Goal: Navigation & Orientation: Understand site structure

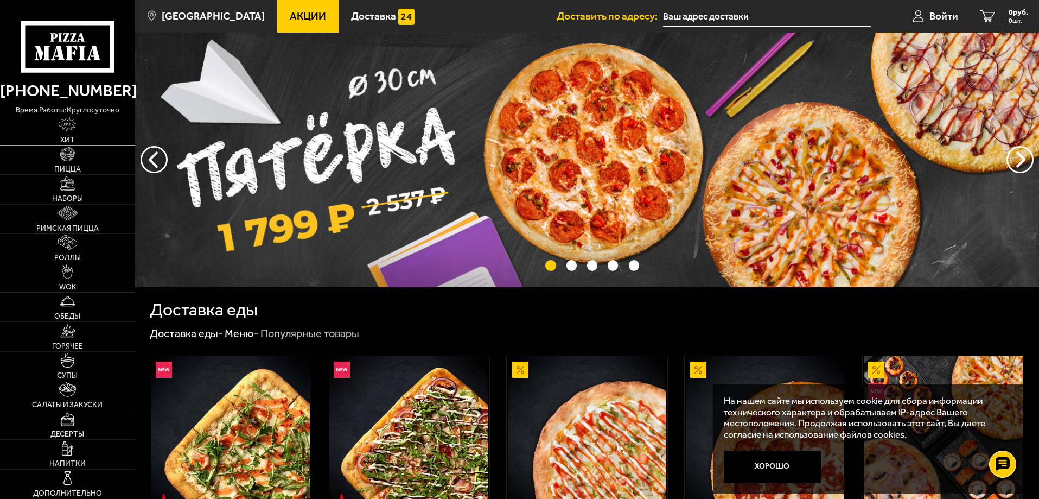
click at [76, 131] on img at bounding box center [67, 124] width 17 height 15
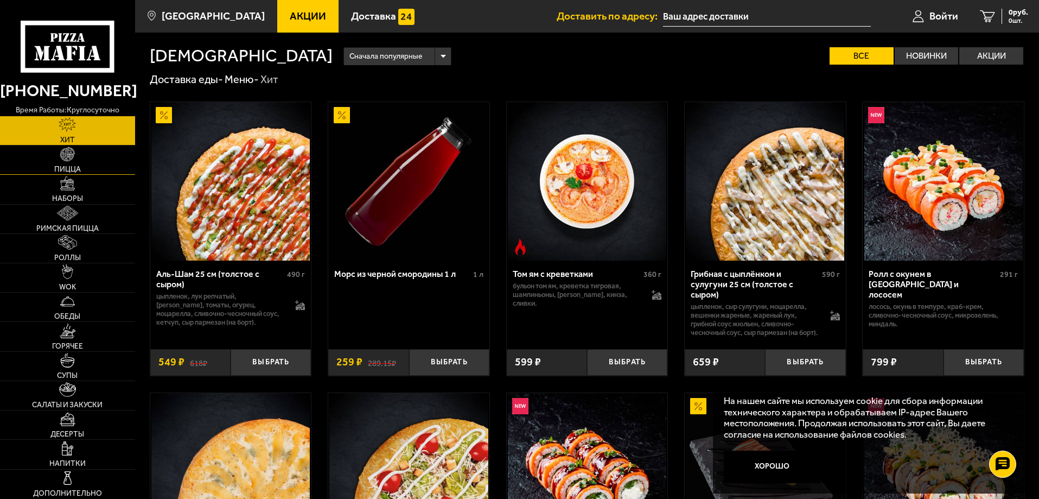
click at [80, 171] on span "Пицца" at bounding box center [67, 169] width 27 height 8
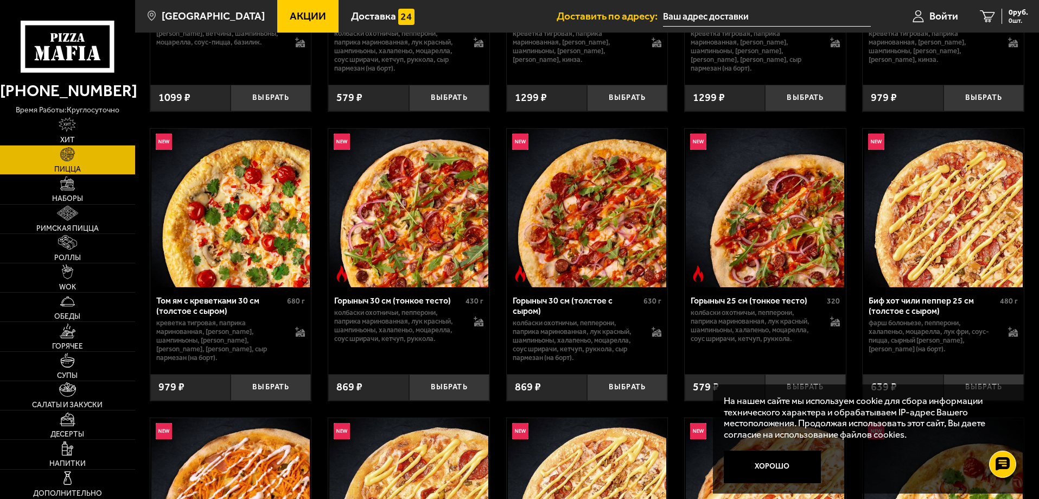
scroll to position [434, 0]
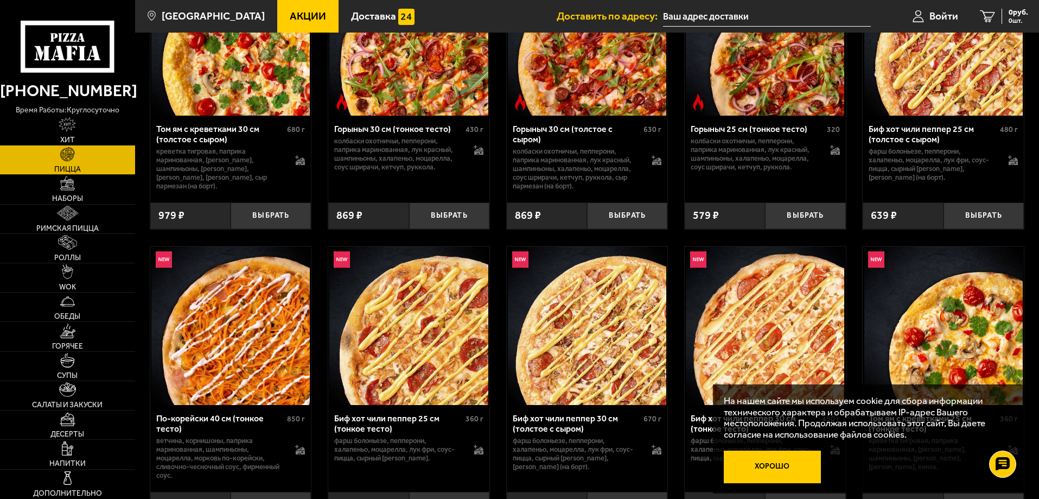
click at [768, 465] on button "Хорошо" at bounding box center [773, 466] width 98 height 33
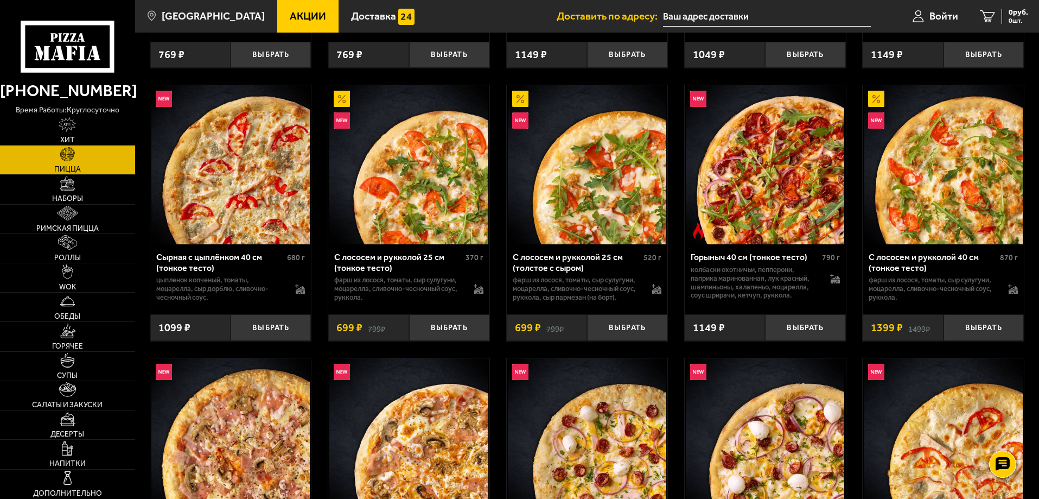
scroll to position [1627, 0]
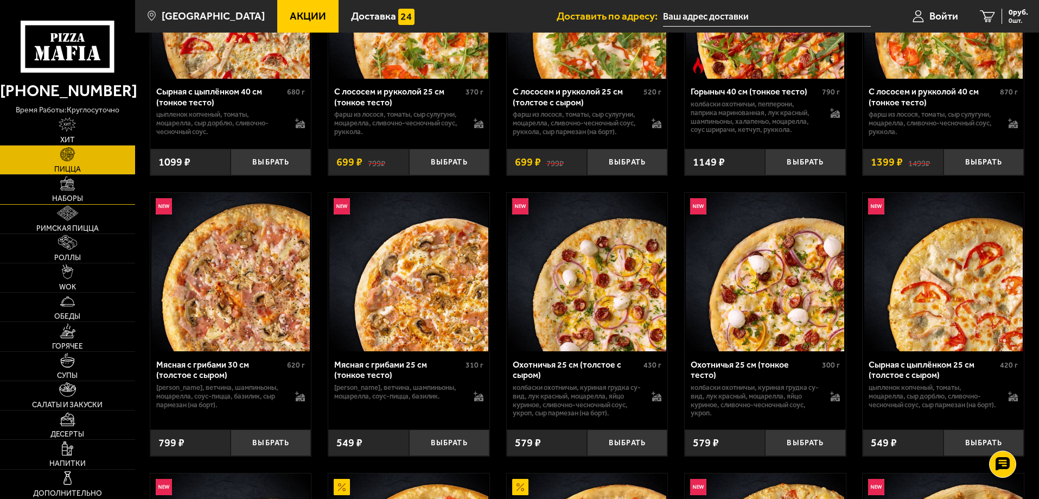
click at [63, 195] on span "Наборы" at bounding box center [67, 199] width 31 height 8
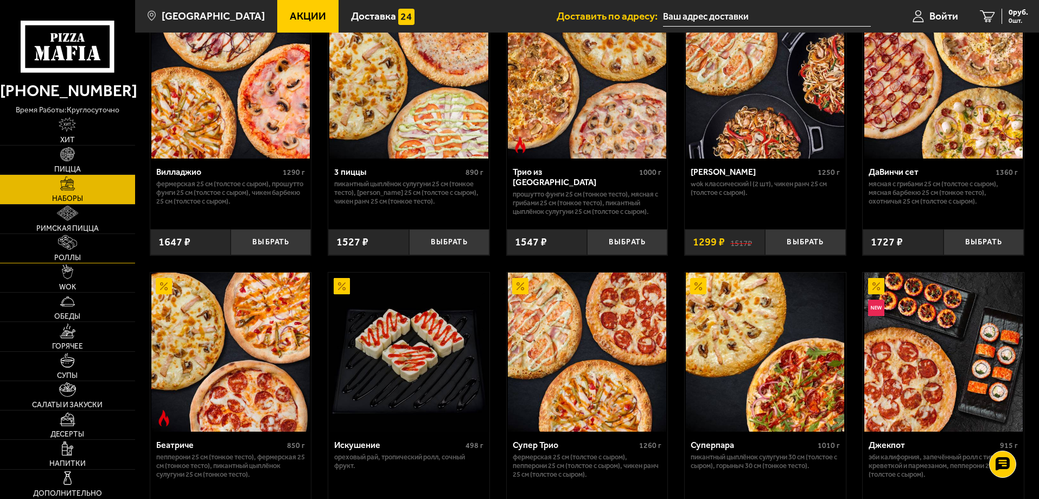
scroll to position [380, 0]
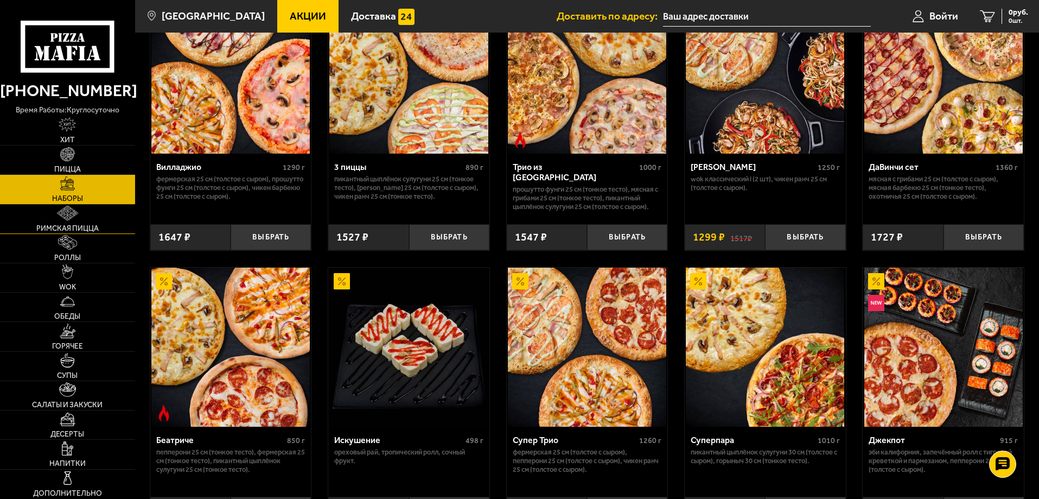
click at [53, 219] on link "Римская пицца" at bounding box center [67, 219] width 135 height 29
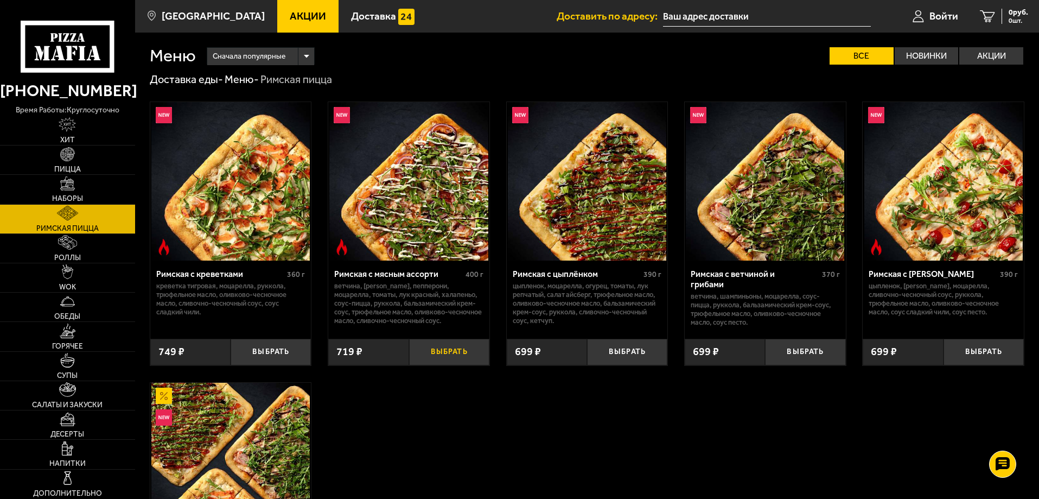
scroll to position [245, 0]
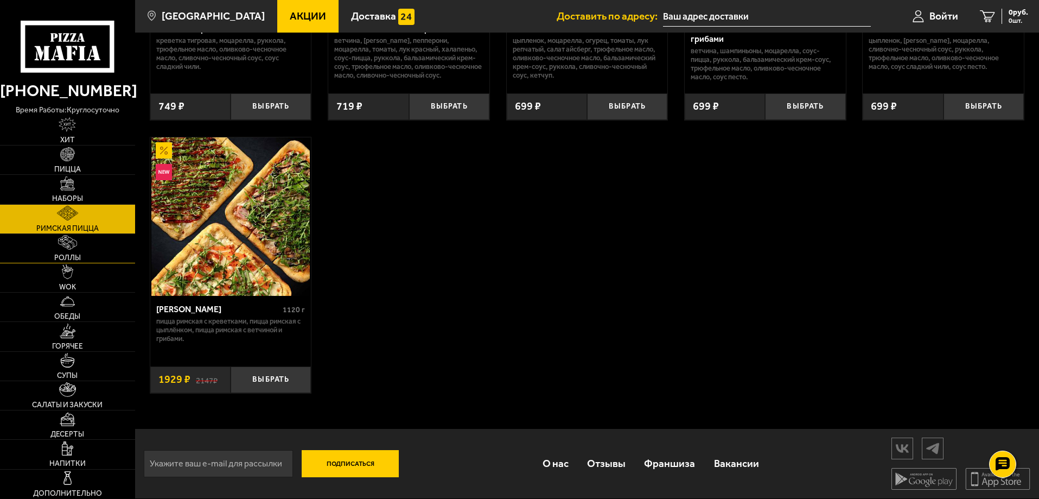
click at [86, 244] on link "Роллы" at bounding box center [67, 248] width 135 height 29
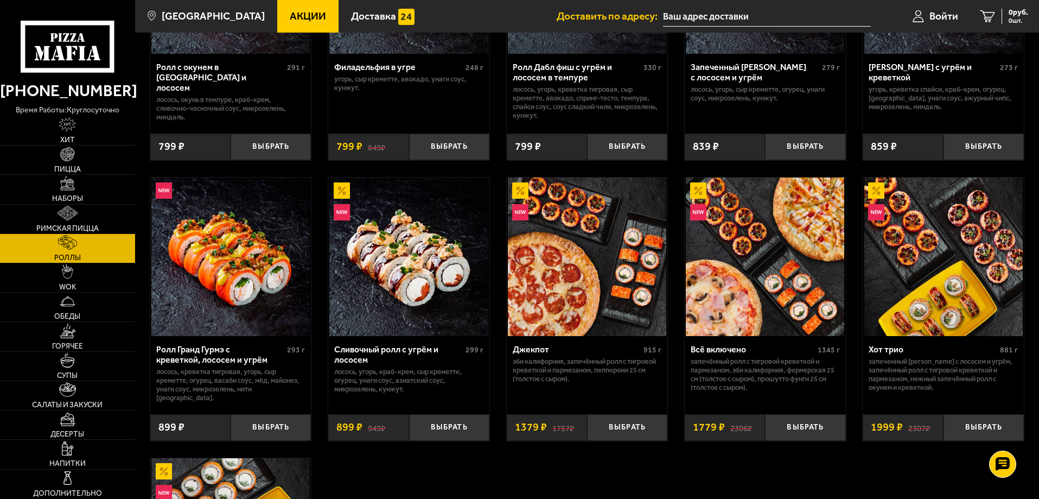
scroll to position [597, 0]
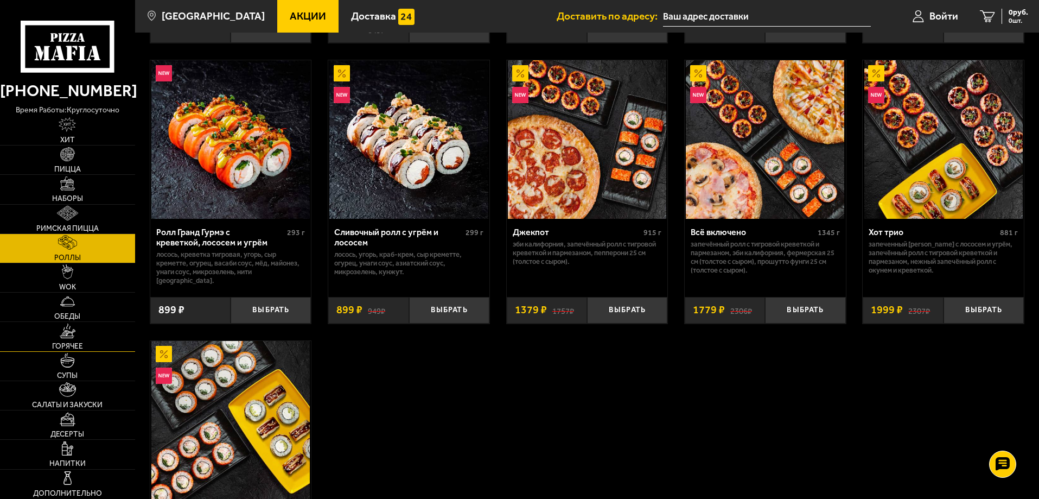
click at [91, 325] on link "Горячее" at bounding box center [67, 336] width 135 height 29
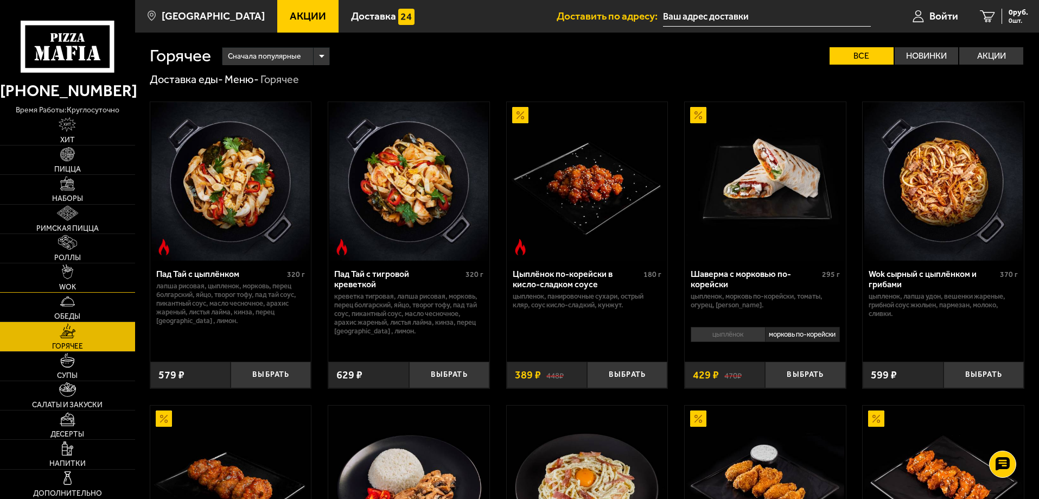
click at [78, 279] on link "WOK" at bounding box center [67, 277] width 135 height 29
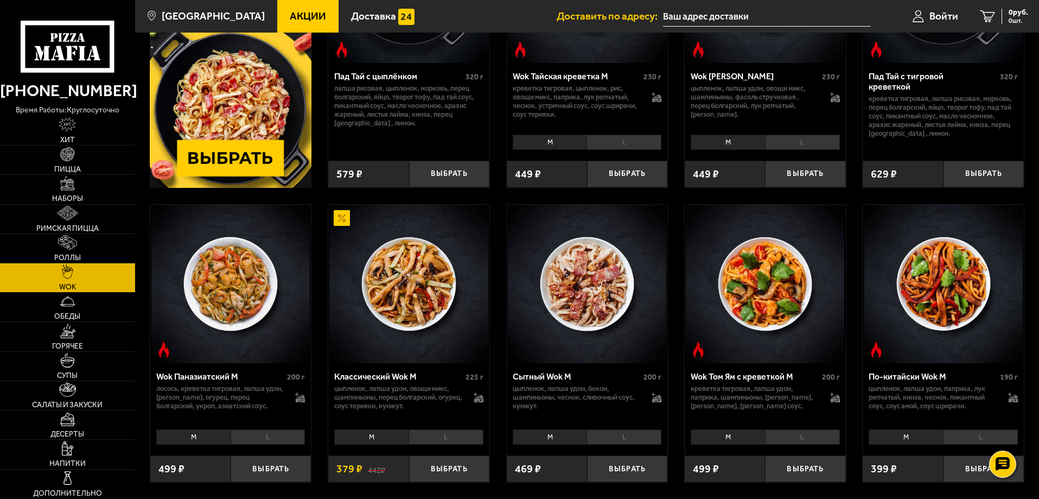
scroll to position [217, 0]
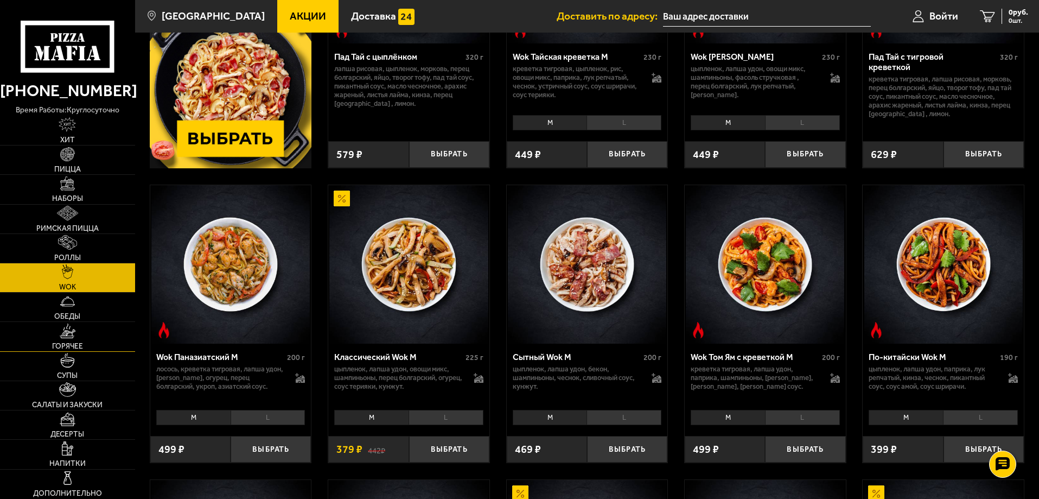
click at [82, 324] on link "Горячее" at bounding box center [67, 336] width 135 height 29
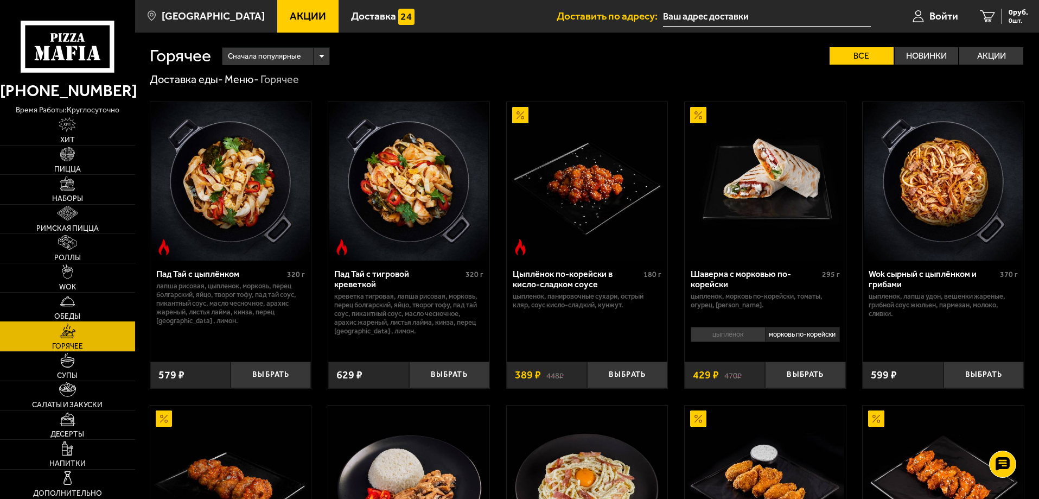
click at [80, 306] on link "Обеды" at bounding box center [67, 306] width 135 height 29
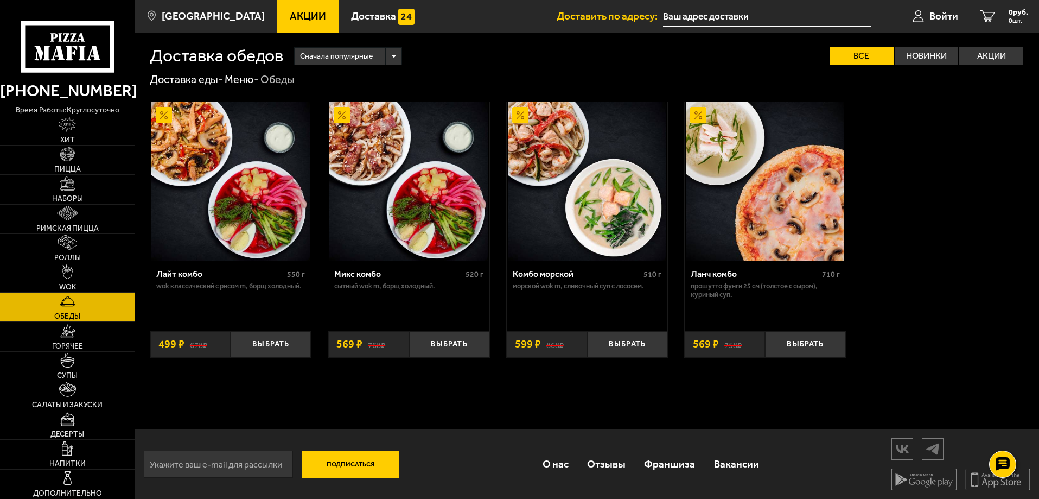
scroll to position [1, 0]
click at [78, 345] on span "Горячее" at bounding box center [67, 346] width 31 height 8
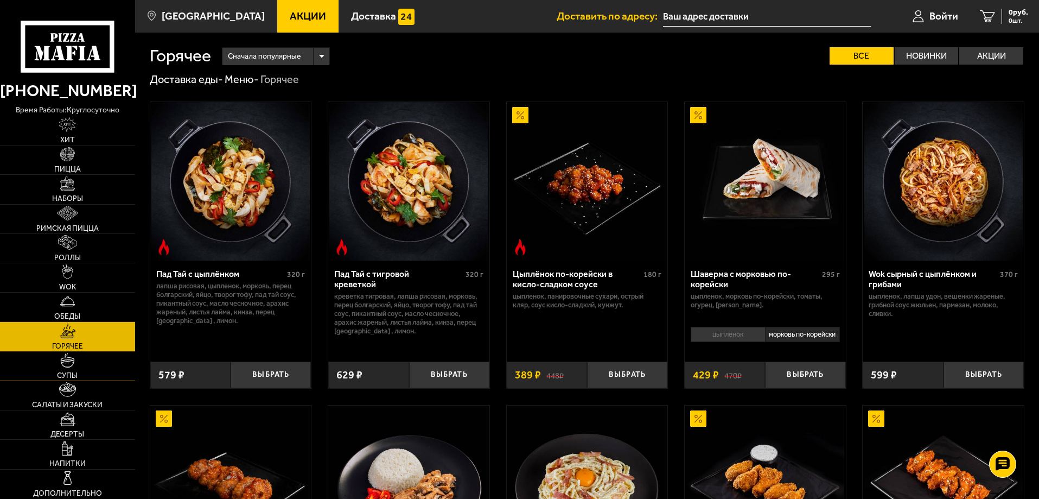
click at [79, 360] on link "Супы" at bounding box center [67, 366] width 135 height 29
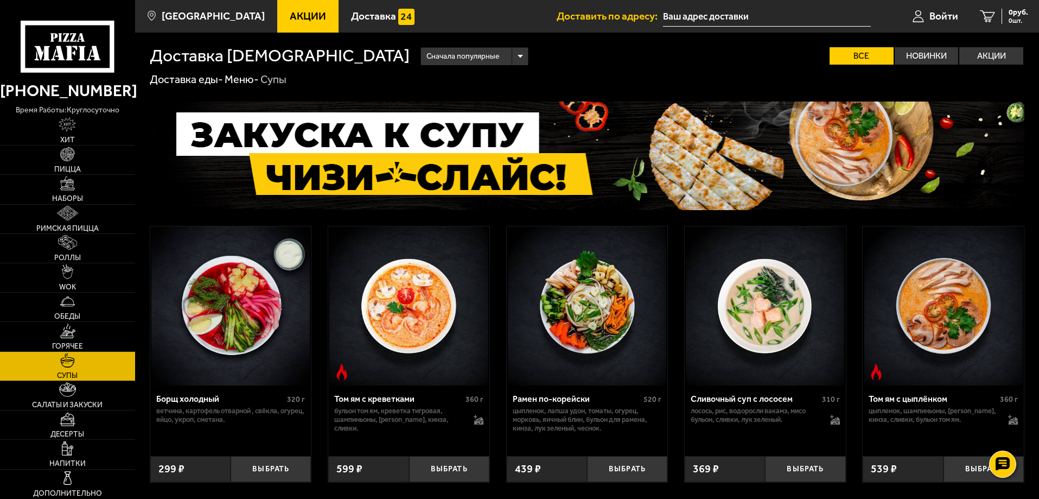
scroll to position [380, 0]
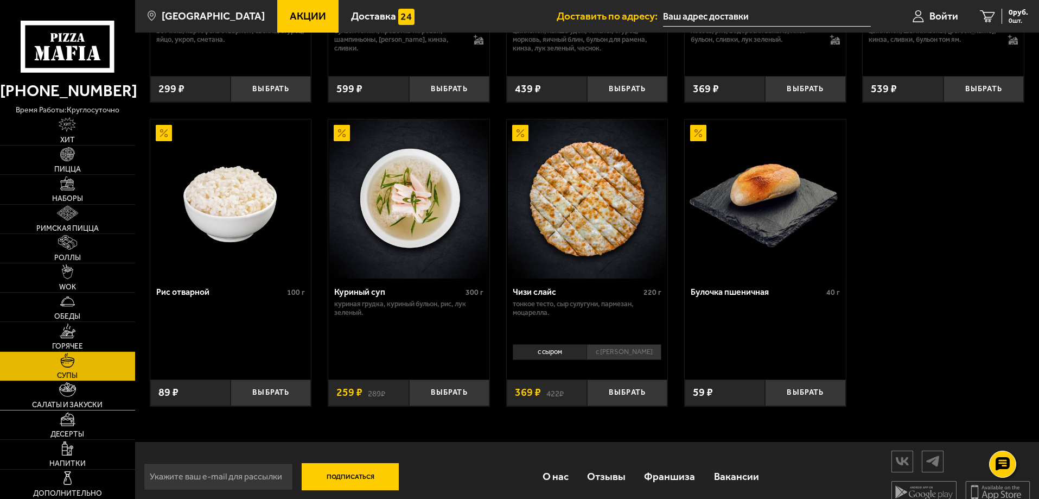
click at [62, 403] on span "Салаты и закуски" at bounding box center [67, 405] width 71 height 8
